Goal: Information Seeking & Learning: Learn about a topic

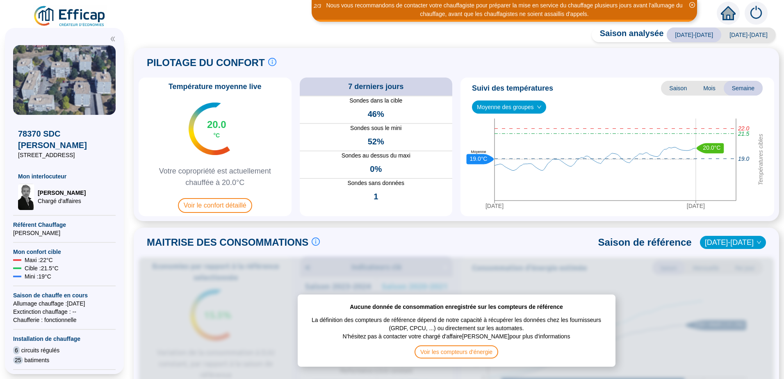
click at [540, 109] on icon "down" at bounding box center [539, 107] width 5 height 5
click at [540, 108] on icon "down" at bounding box center [539, 107] width 5 height 5
click at [511, 104] on span "Moyenne des groupes" at bounding box center [509, 107] width 64 height 12
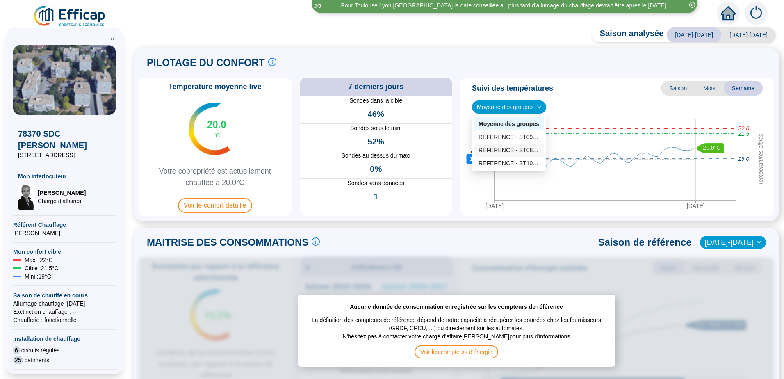
click at [518, 148] on div "REFERENCE - ST08 - Hameau 1 (51 sondes)" at bounding box center [508, 150] width 61 height 9
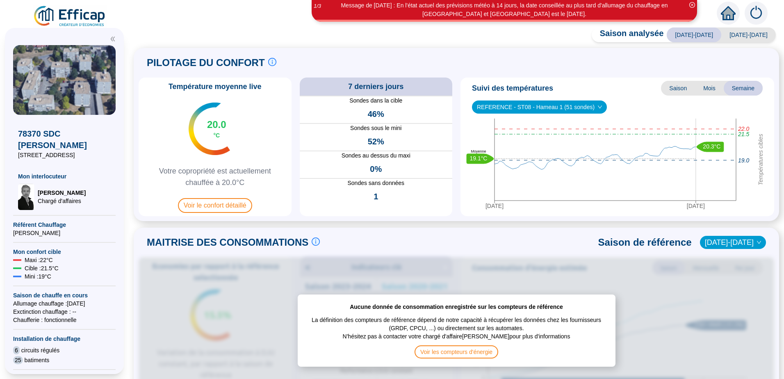
click at [587, 107] on span "REFERENCE - ST08 - Hameau 1 (51 sondes)" at bounding box center [539, 107] width 125 height 12
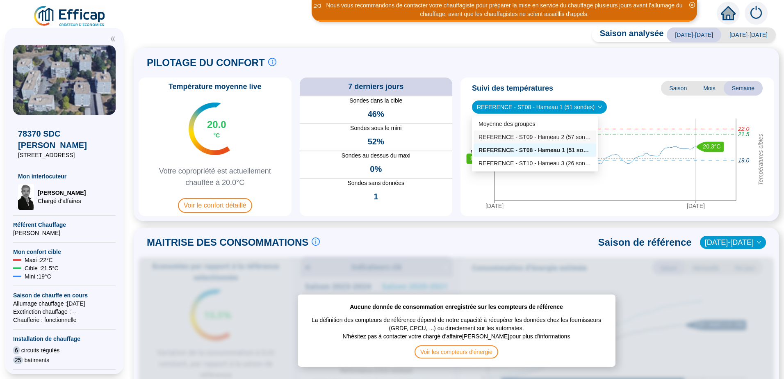
click at [551, 135] on div "REFERENCE - ST09 - Hameau 2 (57 sondes)" at bounding box center [534, 137] width 113 height 9
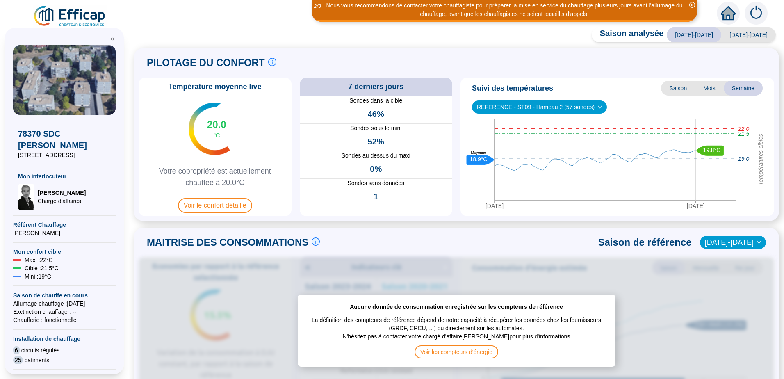
click at [590, 111] on span "REFERENCE - ST09 - Hameau 2 (57 sondes)" at bounding box center [539, 107] width 125 height 12
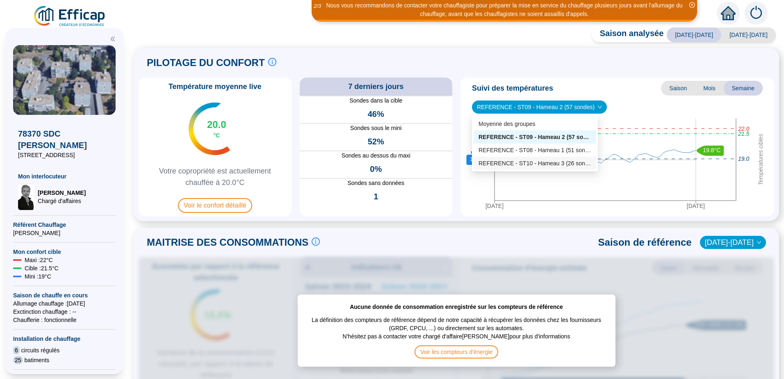
click at [568, 162] on div "REFERENCE - ST10 - Hameau 3 (26 sondes)" at bounding box center [534, 163] width 113 height 9
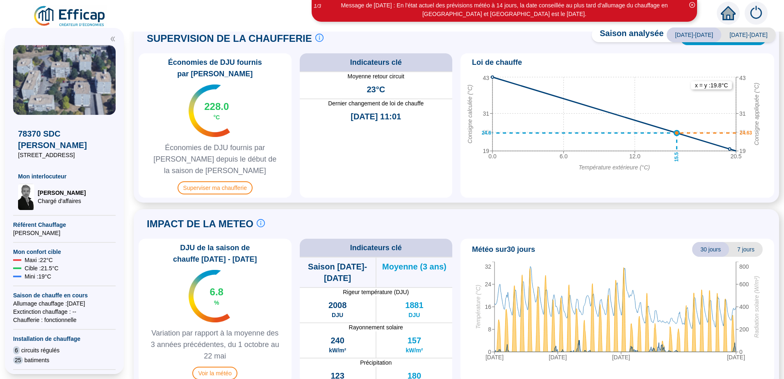
scroll to position [145, 0]
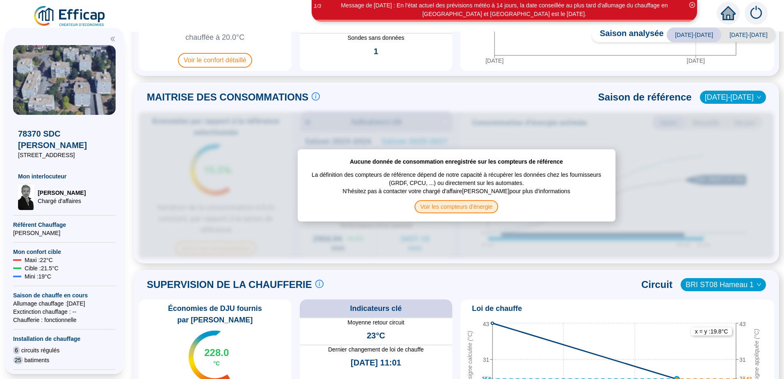
click at [474, 206] on span "Voir les compteurs d'énergie" at bounding box center [456, 206] width 84 height 13
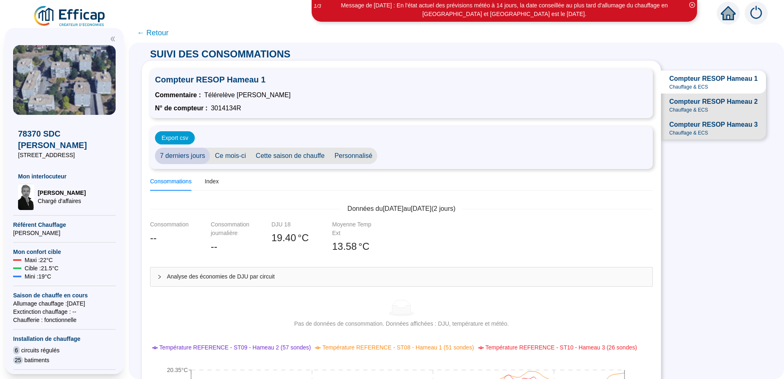
click at [164, 35] on span "← Retour" at bounding box center [153, 32] width 32 height 11
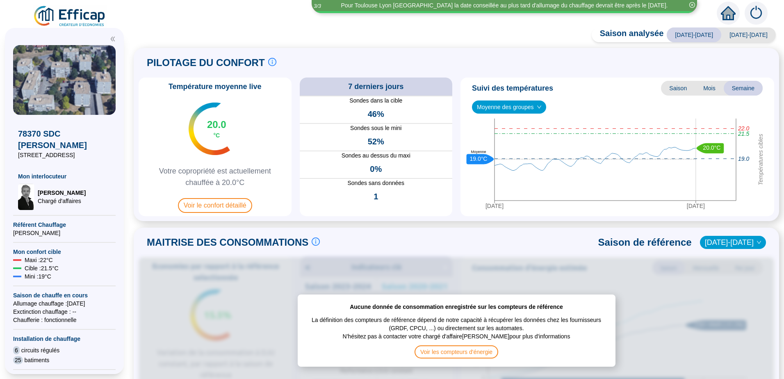
click at [739, 32] on span "[DATE]-[DATE]" at bounding box center [748, 34] width 55 height 15
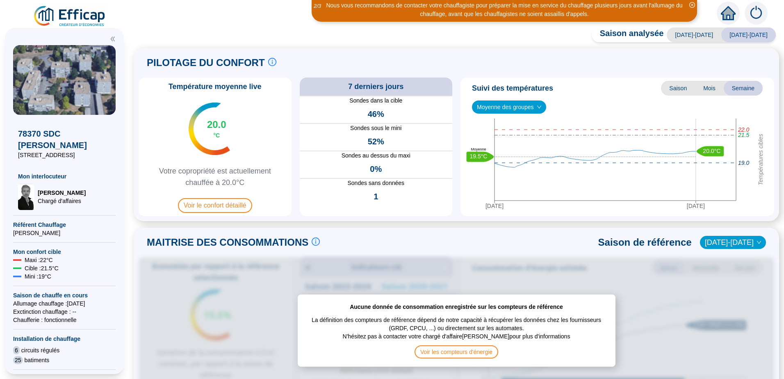
click at [539, 107] on icon "down" at bounding box center [539, 107] width 5 height 5
click at [534, 109] on span "Moyenne des groupes" at bounding box center [509, 107] width 64 height 12
click at [517, 163] on div "REFERENCE - ST10 - Hameau 3 (26 sondes)" at bounding box center [508, 163] width 61 height 9
click at [512, 110] on span "REFERENCE - ST10 - Hameau 3 (26 sondes)" at bounding box center [539, 107] width 125 height 12
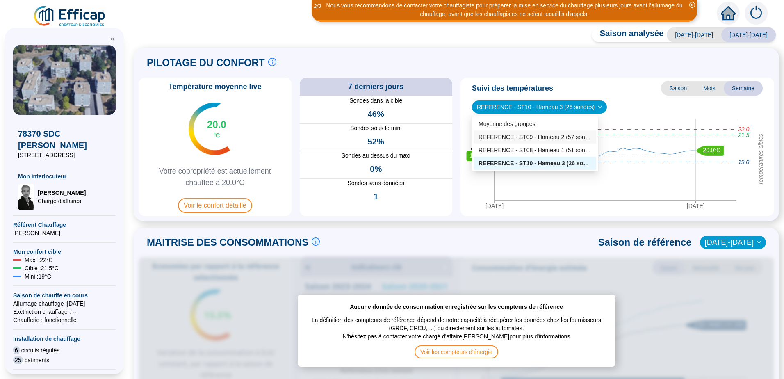
click at [531, 138] on div "REFERENCE - ST09 - Hameau 2 (57 sondes)" at bounding box center [534, 137] width 113 height 9
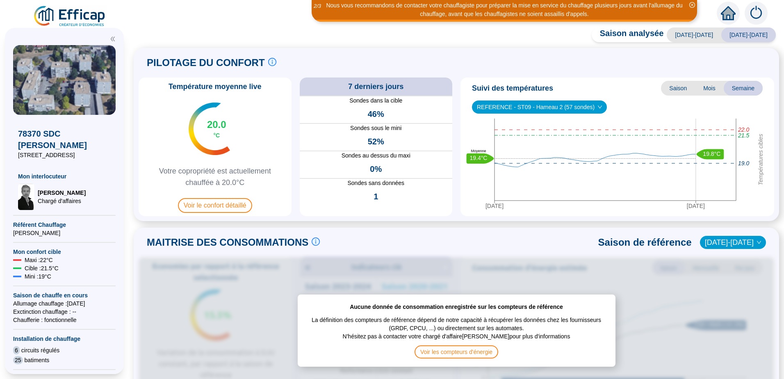
click at [705, 90] on span "Mois" at bounding box center [709, 88] width 29 height 15
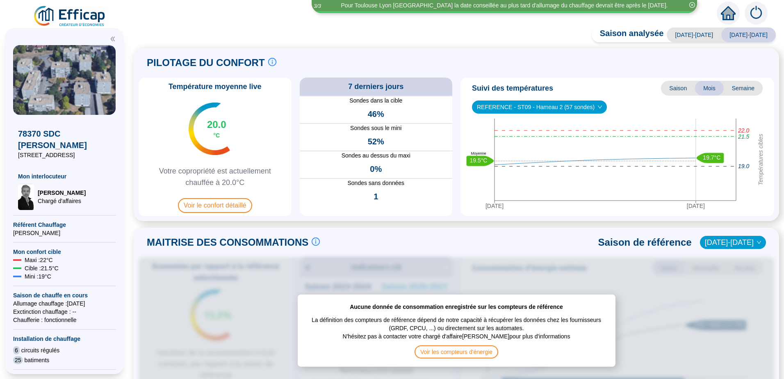
click at [744, 92] on span "Semaine" at bounding box center [743, 88] width 39 height 15
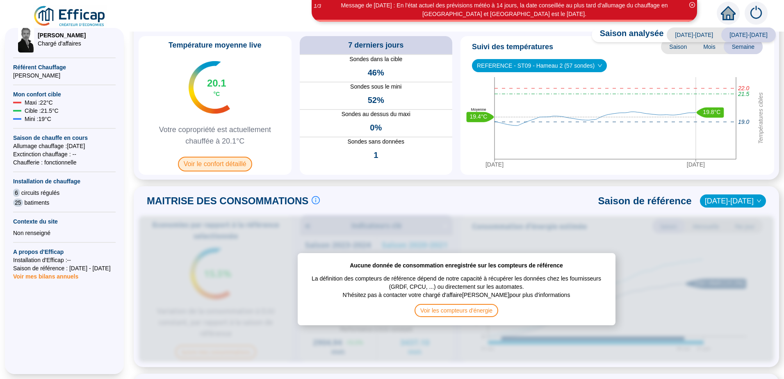
scroll to position [41, 0]
click at [232, 163] on span "Voir le confort détaillé" at bounding box center [215, 164] width 74 height 15
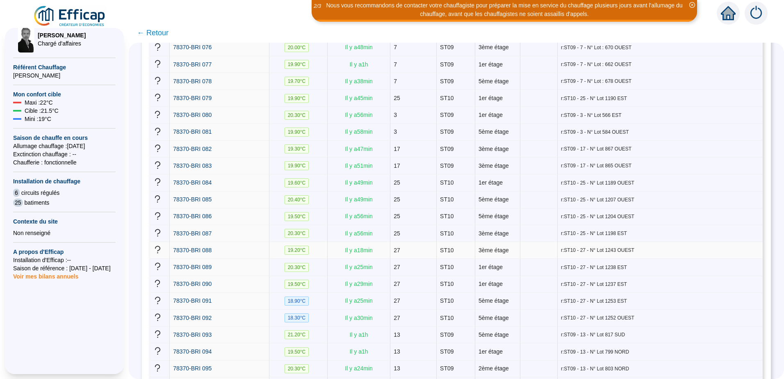
scroll to position [1518, 0]
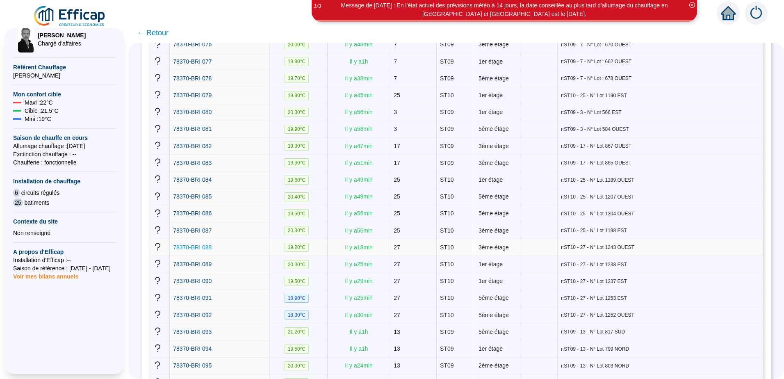
click at [198, 244] on span "78370-BRI 088" at bounding box center [192, 247] width 39 height 7
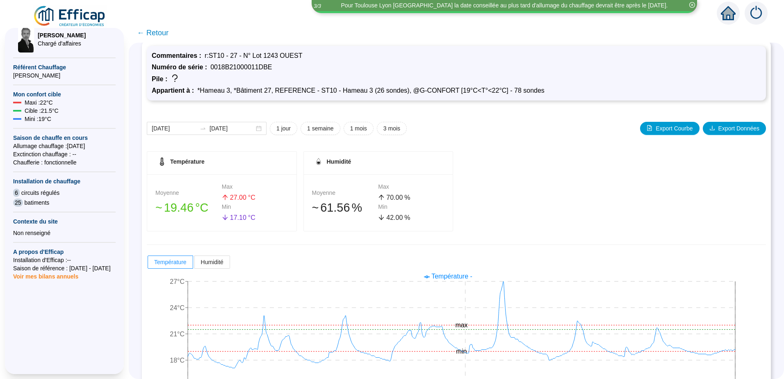
scroll to position [18, 0]
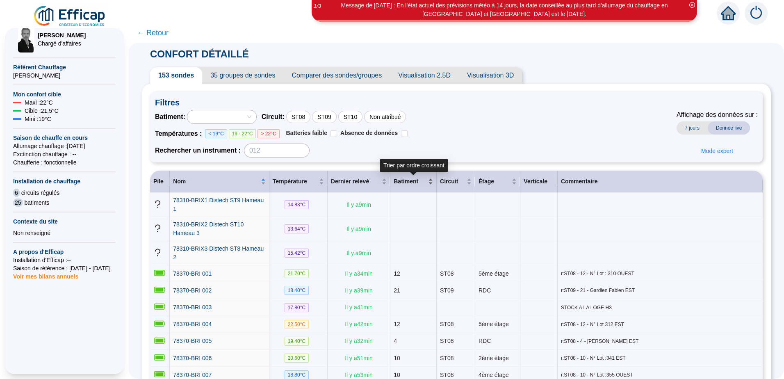
click at [428, 182] on div "Batiment" at bounding box center [413, 181] width 39 height 9
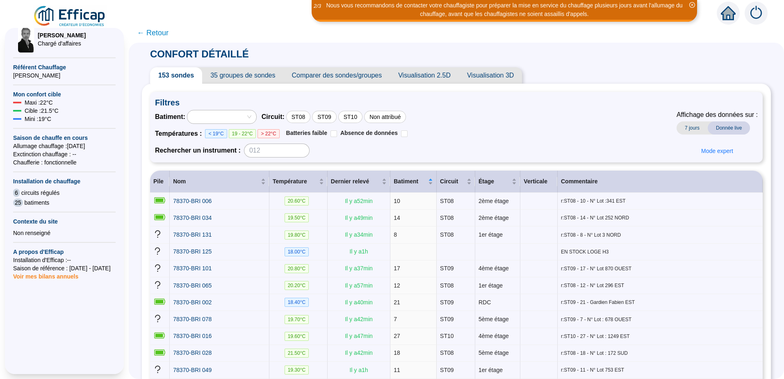
click at [256, 115] on div at bounding box center [221, 116] width 69 height 13
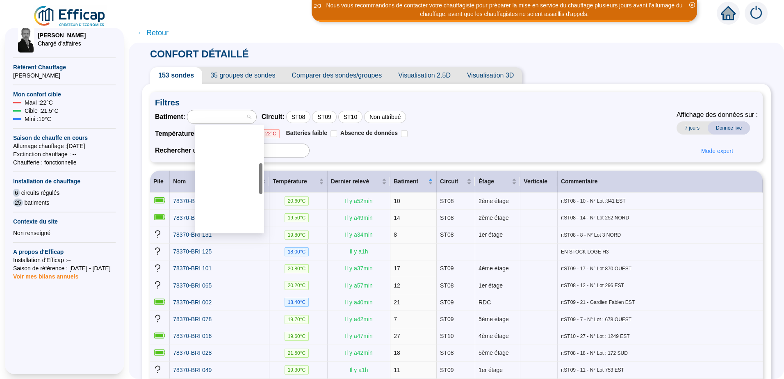
scroll to position [164, 0]
click at [209, 164] on div "27" at bounding box center [230, 166] width 56 height 9
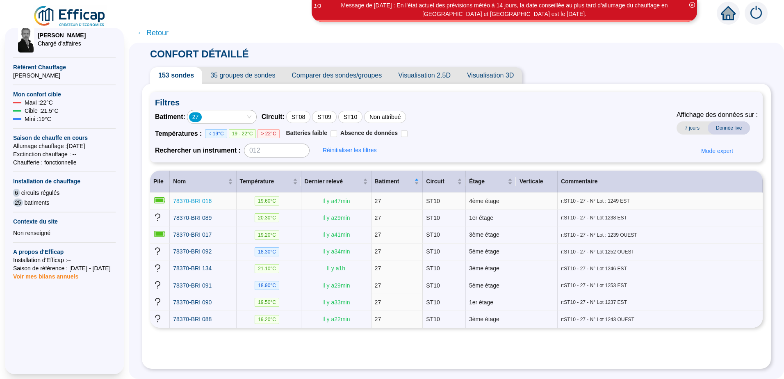
click at [207, 200] on span "78370-BRI 016" at bounding box center [192, 201] width 39 height 7
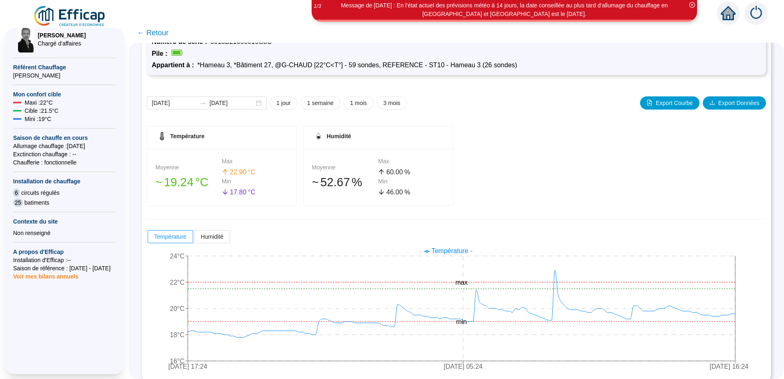
scroll to position [59, 0]
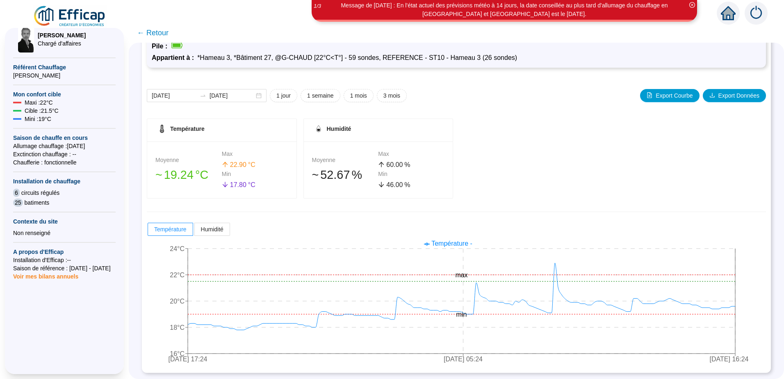
click at [156, 30] on span "← Retour" at bounding box center [153, 32] width 32 height 11
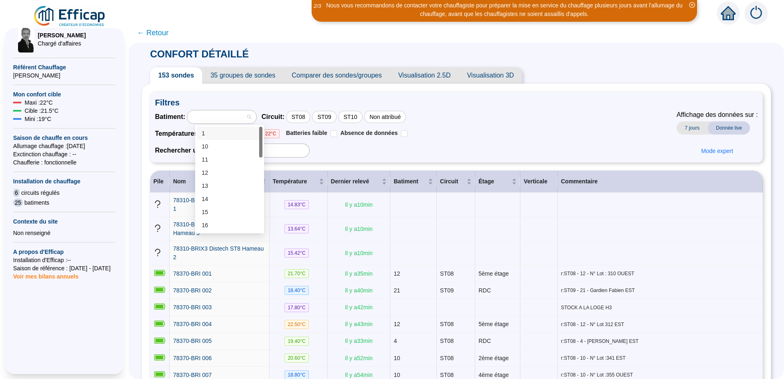
click at [256, 118] on div at bounding box center [221, 116] width 69 height 13
click at [214, 207] on div "27" at bounding box center [230, 207] width 56 height 9
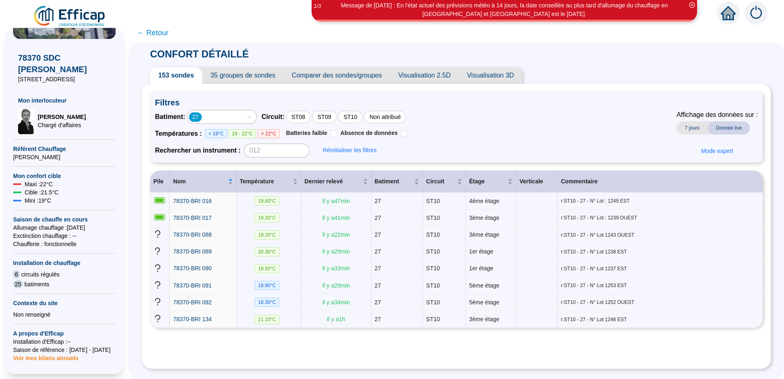
scroll to position [75, 0]
click at [256, 116] on div "27" at bounding box center [221, 116] width 69 height 13
click at [159, 34] on span "← Retour" at bounding box center [153, 32] width 32 height 11
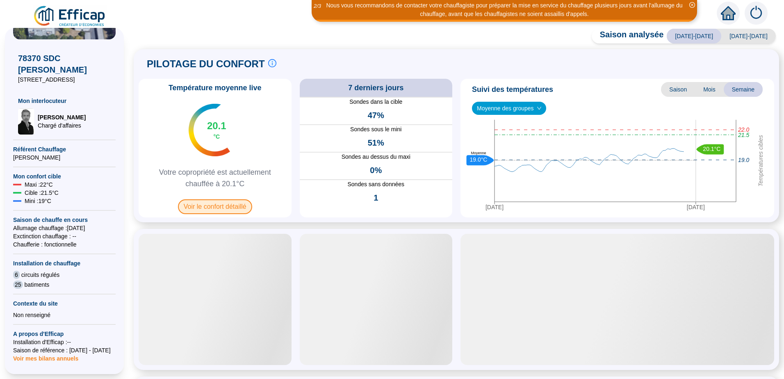
click at [222, 206] on span "Voir le confort détaillé" at bounding box center [215, 206] width 74 height 15
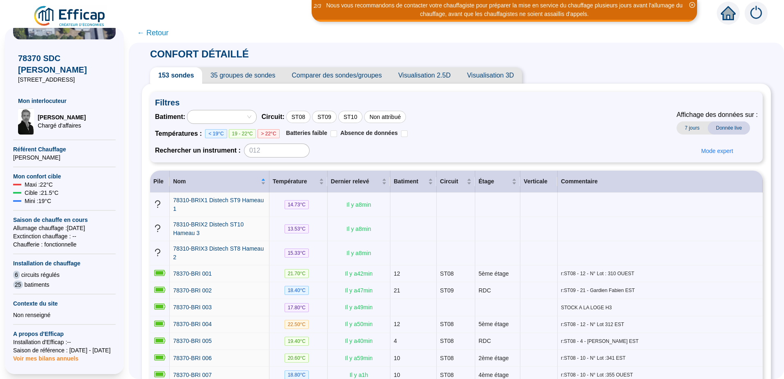
click at [220, 132] on span "< 19°C" at bounding box center [216, 133] width 22 height 9
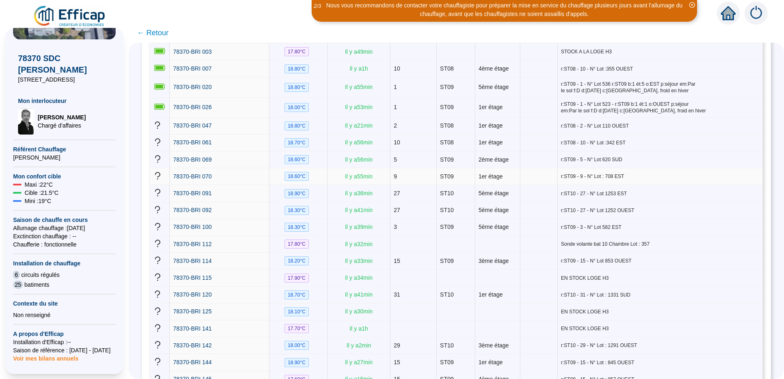
scroll to position [287, 0]
